Goal: Information Seeking & Learning: Learn about a topic

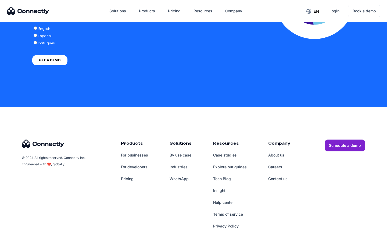
scroll to position [1064, 0]
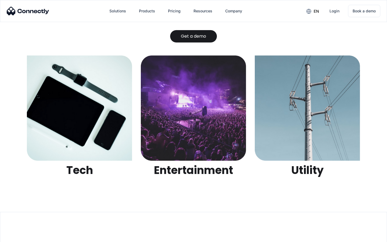
scroll to position [1697, 0]
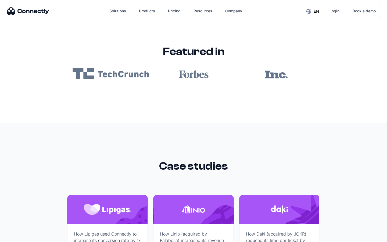
scroll to position [3222, 0]
